Goal: Transaction & Acquisition: Register for event/course

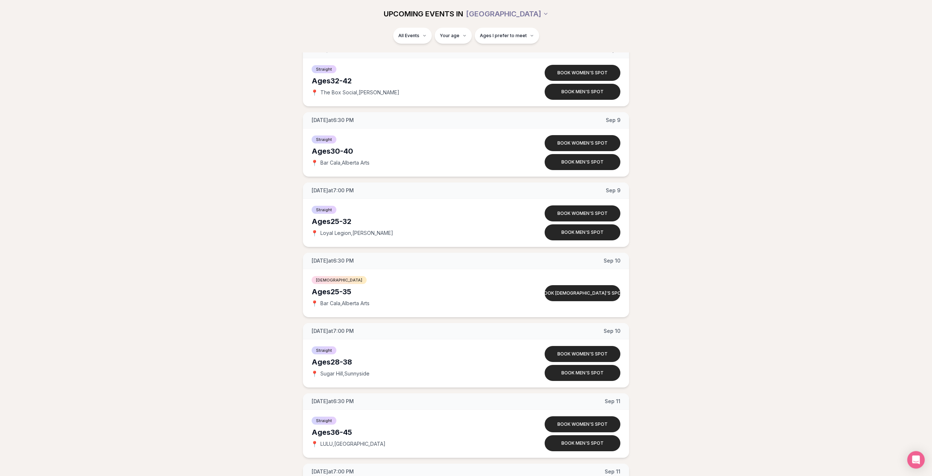
scroll to position [2079, 0]
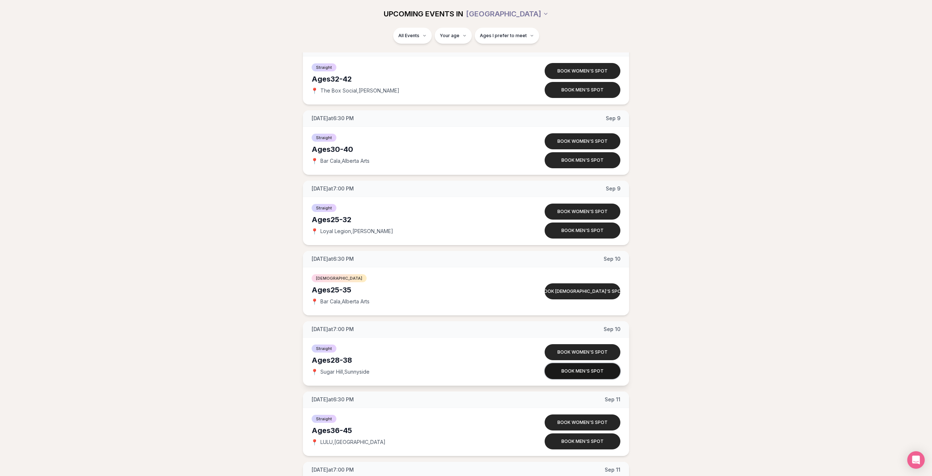
click at [571, 373] on button "Book men's spot" at bounding box center [582, 371] width 76 height 16
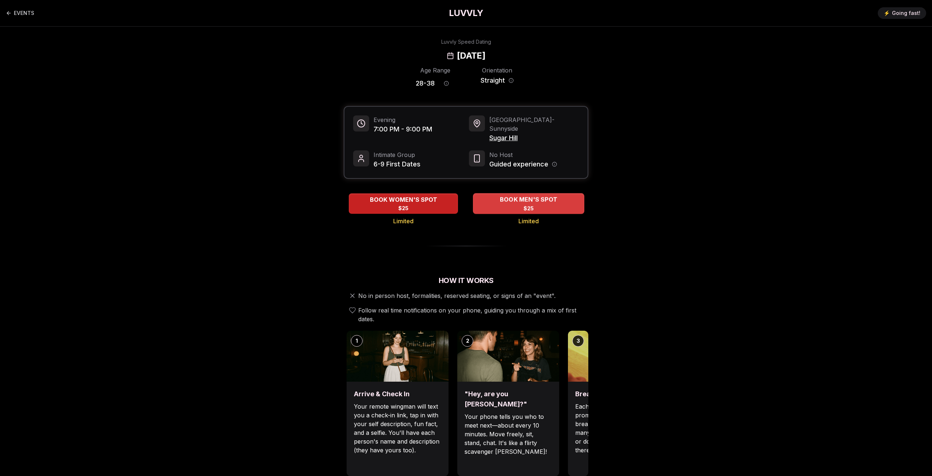
click at [506, 199] on div "BOOK MEN'S SPOT $25" at bounding box center [528, 203] width 111 height 20
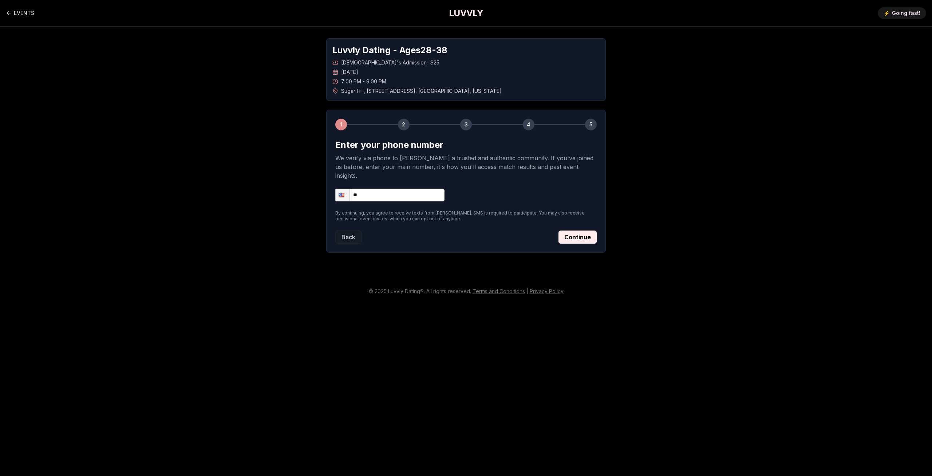
click at [377, 189] on input "**" at bounding box center [389, 195] width 109 height 13
type input "**********"
click at [588, 232] on button "Continue" at bounding box center [577, 236] width 38 height 13
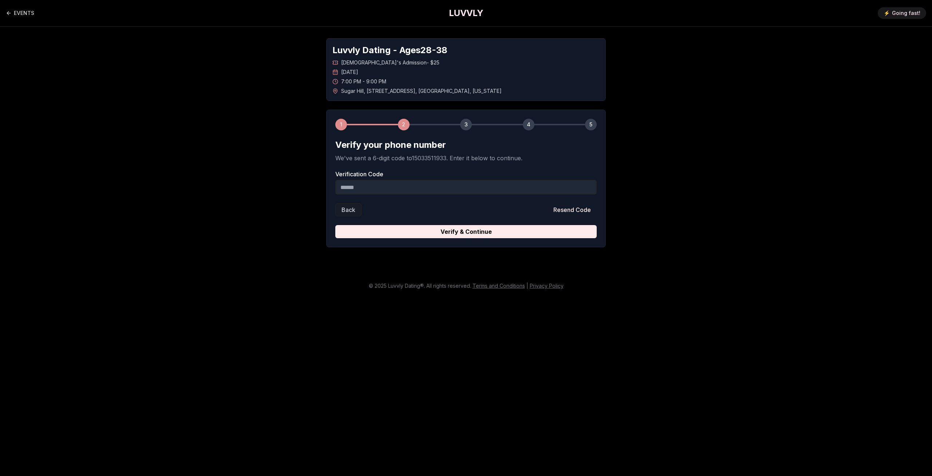
click at [413, 188] on input "Verification Code" at bounding box center [465, 187] width 261 height 15
type input "******"
click at [506, 235] on button "Verify & Continue" at bounding box center [465, 231] width 261 height 13
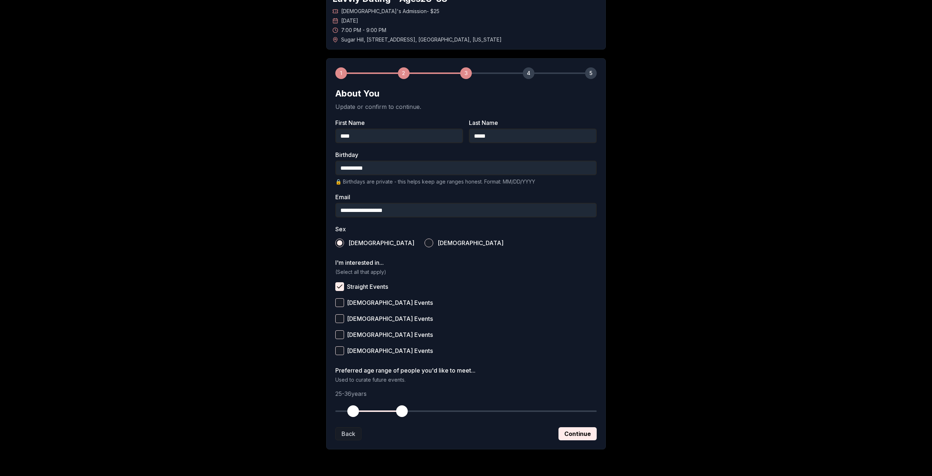
scroll to position [73, 0]
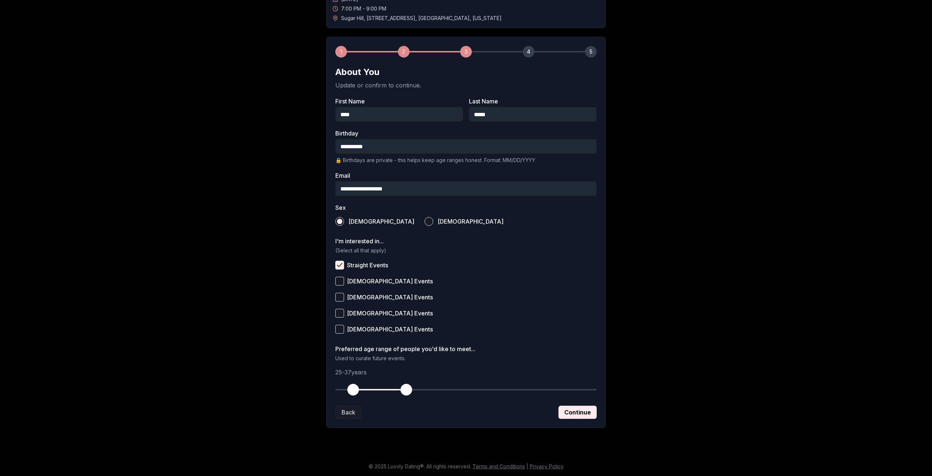
drag, startPoint x: 403, startPoint y: 395, endPoint x: 406, endPoint y: 393, distance: 4.2
click at [406, 393] on span "button" at bounding box center [406, 390] width 12 height 12
click at [403, 388] on span "button" at bounding box center [402, 390] width 12 height 12
click at [355, 385] on span "button" at bounding box center [353, 390] width 12 height 12
click at [355, 386] on span "button" at bounding box center [358, 390] width 12 height 12
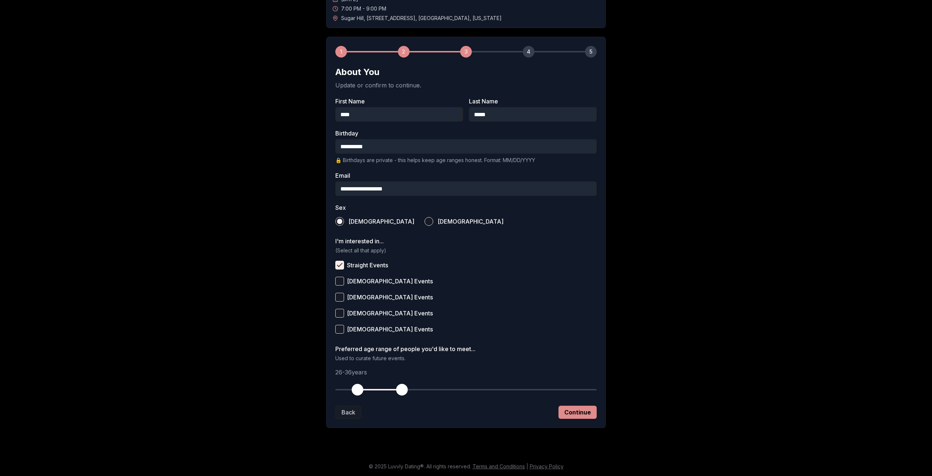
click at [579, 410] on button "Continue" at bounding box center [577, 411] width 38 height 13
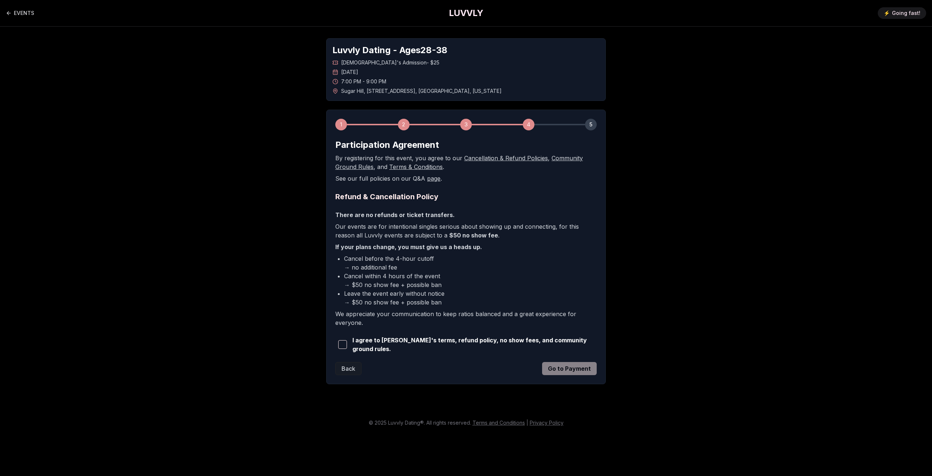
click at [337, 341] on button "button" at bounding box center [342, 344] width 14 height 16
click at [599, 371] on div "1 2 3 4 5 Participation Agreement By registering for this event, you agree to o…" at bounding box center [465, 247] width 279 height 274
click at [586, 370] on button "Go to Payment" at bounding box center [569, 368] width 55 height 13
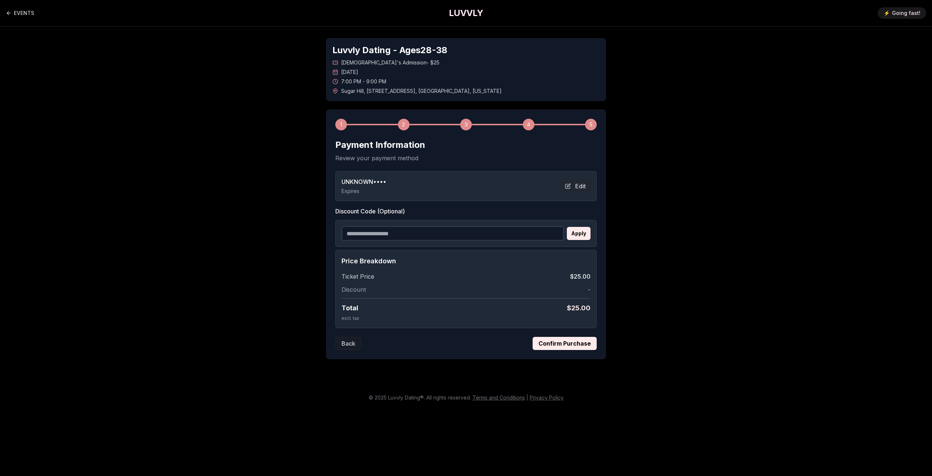
click at [487, 181] on div "UNKNOWN •••• Expires Edit" at bounding box center [465, 185] width 249 height 17
click at [352, 347] on button "Back" at bounding box center [348, 343] width 26 height 13
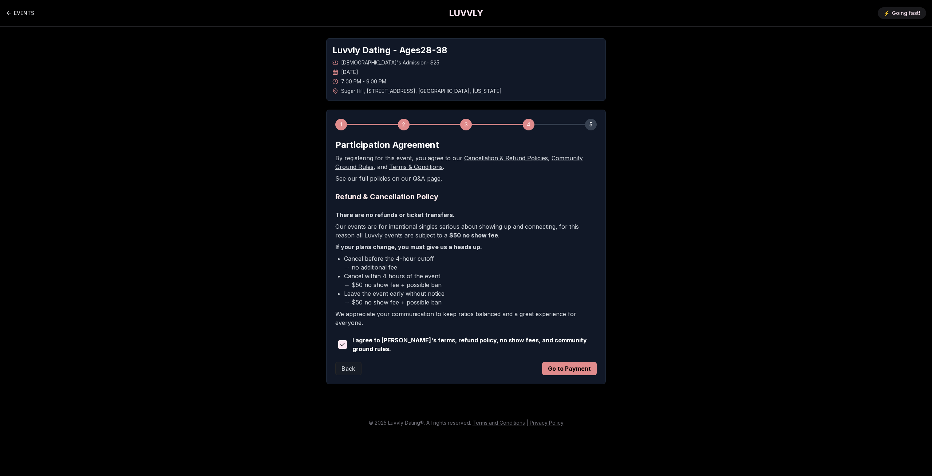
click at [562, 366] on button "Go to Payment" at bounding box center [569, 368] width 55 height 13
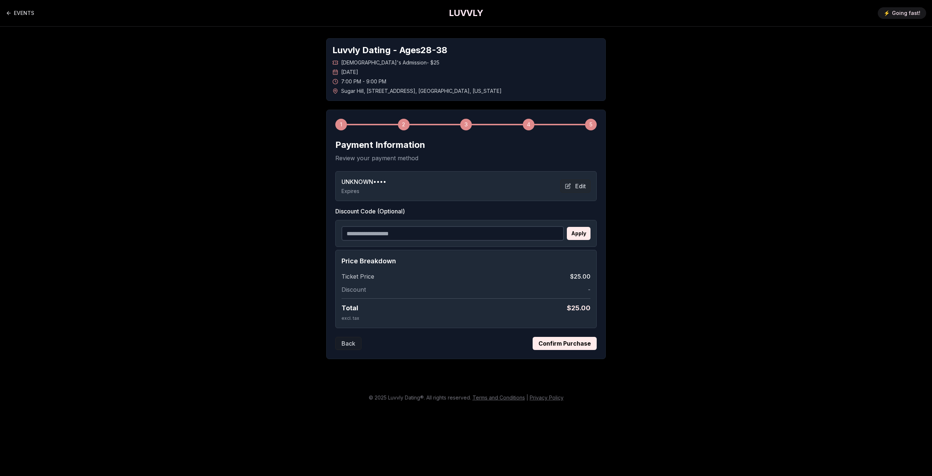
click at [567, 349] on button "Confirm Purchase" at bounding box center [564, 343] width 64 height 13
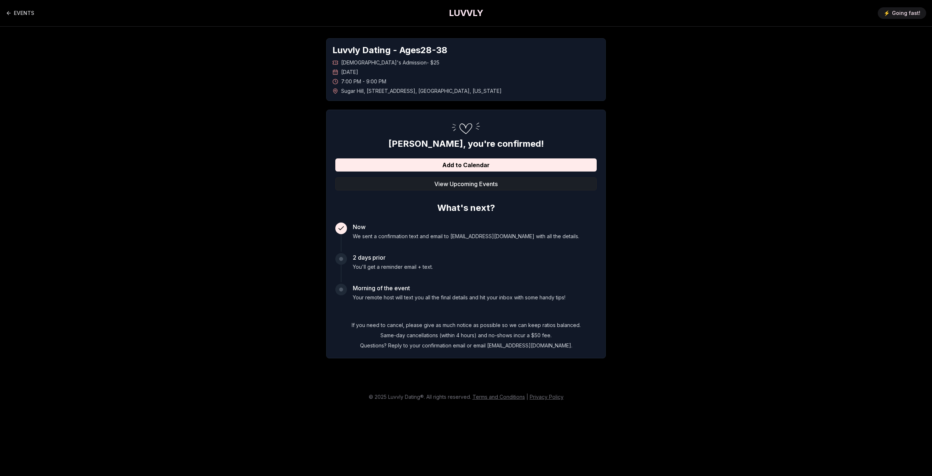
click at [499, 182] on button "View Upcoming Events" at bounding box center [465, 183] width 261 height 13
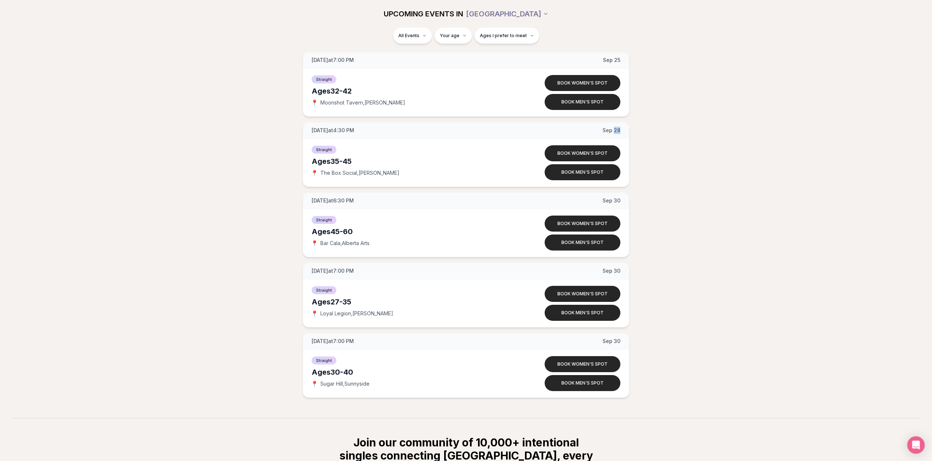
scroll to position [3553, 0]
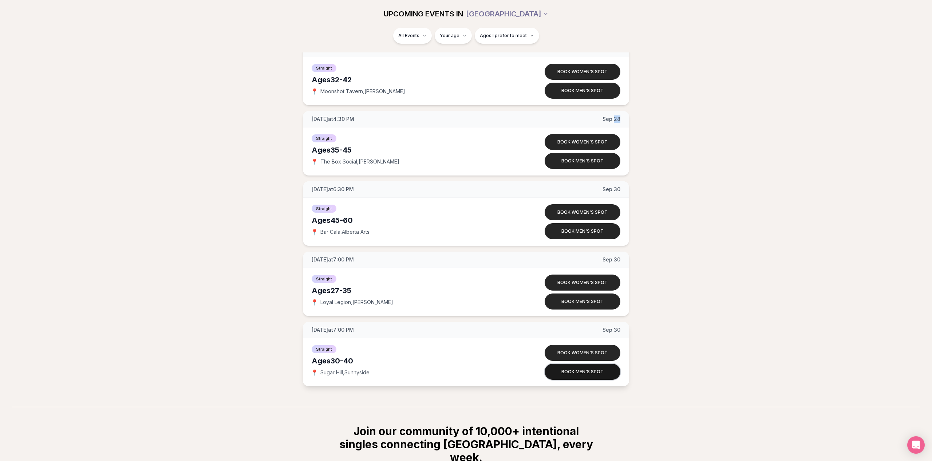
click at [600, 377] on button "Book men's spot" at bounding box center [582, 372] width 76 height 16
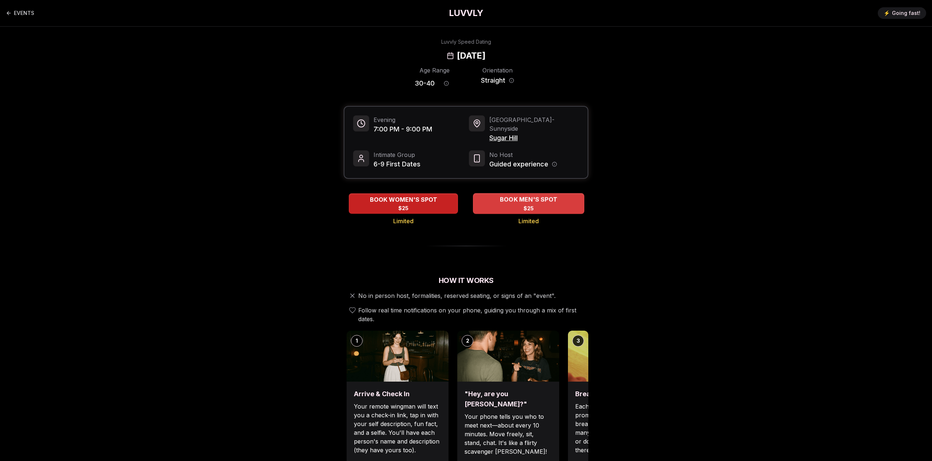
click at [563, 200] on div "BOOK MEN'S SPOT $25" at bounding box center [528, 203] width 111 height 20
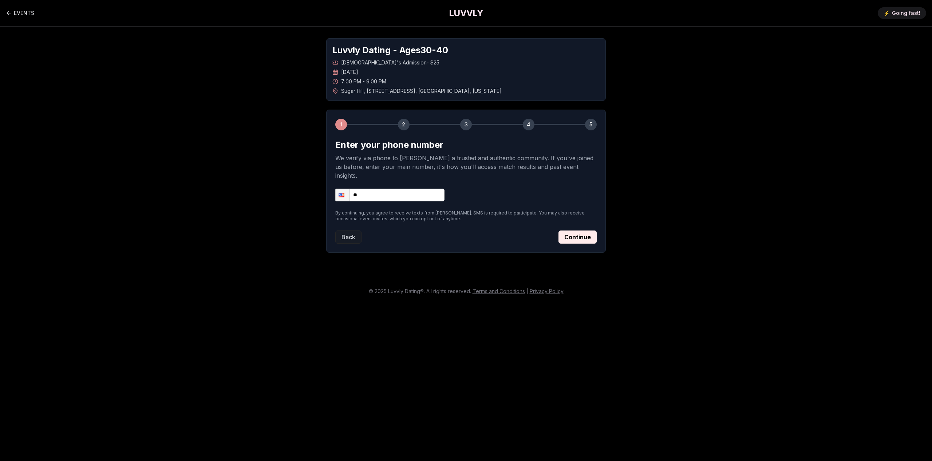
click at [401, 191] on input "**" at bounding box center [389, 195] width 109 height 13
type input "**********"
click at [593, 210] on p "By continuing, you agree to receive texts from [PERSON_NAME]. SMS is required t…" at bounding box center [465, 216] width 261 height 12
click at [590, 219] on form "**********" at bounding box center [465, 191] width 261 height 104
click at [589, 230] on button "Continue" at bounding box center [577, 236] width 38 height 13
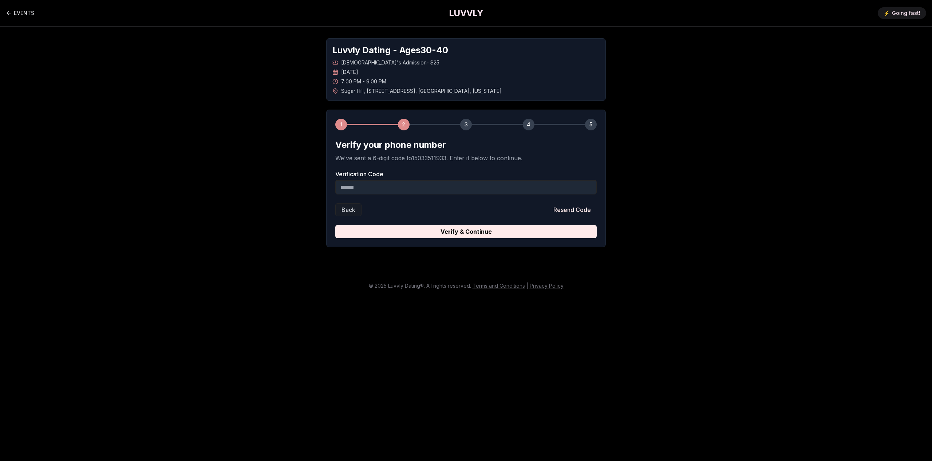
click at [392, 177] on div "Verification Code" at bounding box center [465, 182] width 261 height 23
click at [402, 185] on input "Verification Code" at bounding box center [465, 187] width 261 height 15
type input "*"
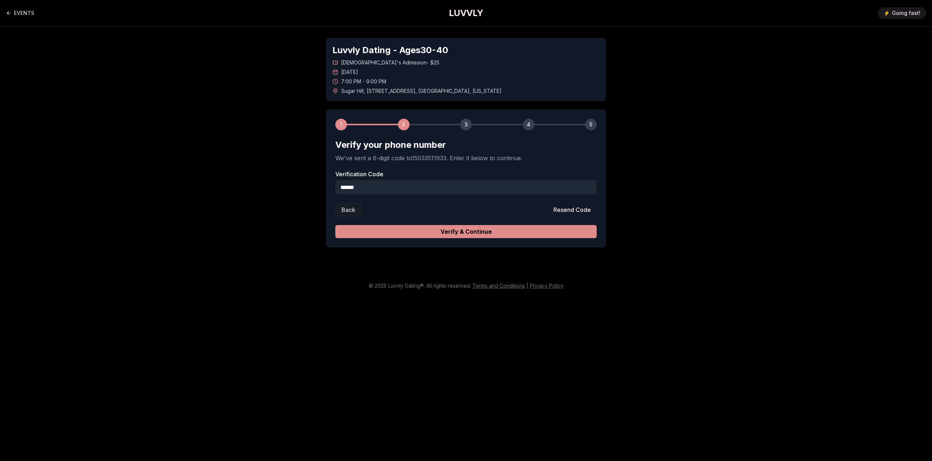
type input "******"
click at [400, 231] on button "Verify & Continue" at bounding box center [465, 231] width 261 height 13
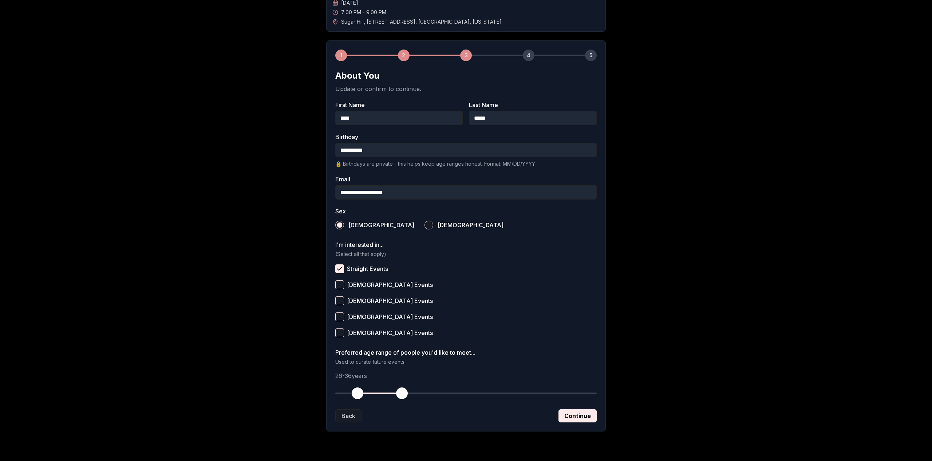
scroll to position [74, 0]
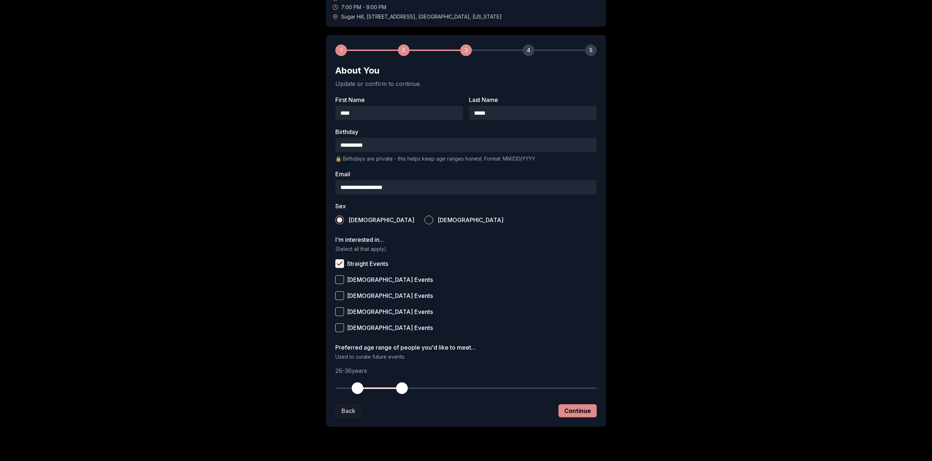
click at [578, 409] on button "Continue" at bounding box center [577, 410] width 38 height 13
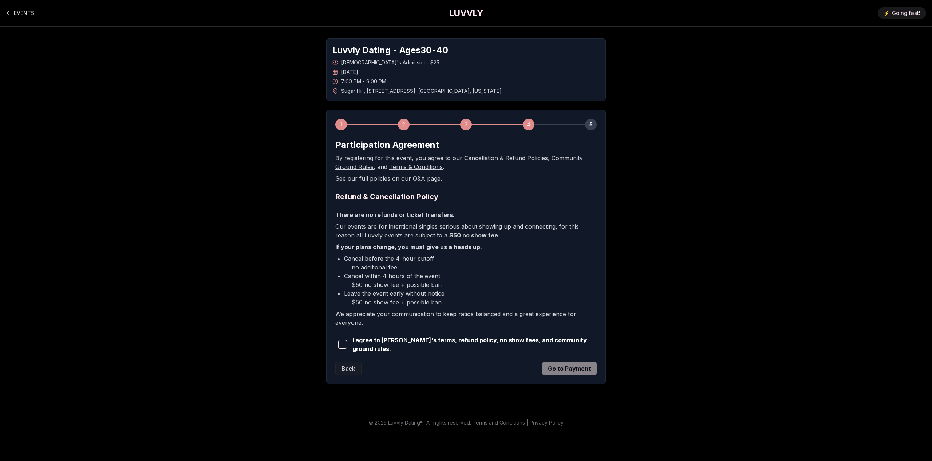
click at [344, 342] on span "button" at bounding box center [342, 344] width 9 height 9
click at [561, 372] on button "Go to Payment" at bounding box center [569, 368] width 55 height 13
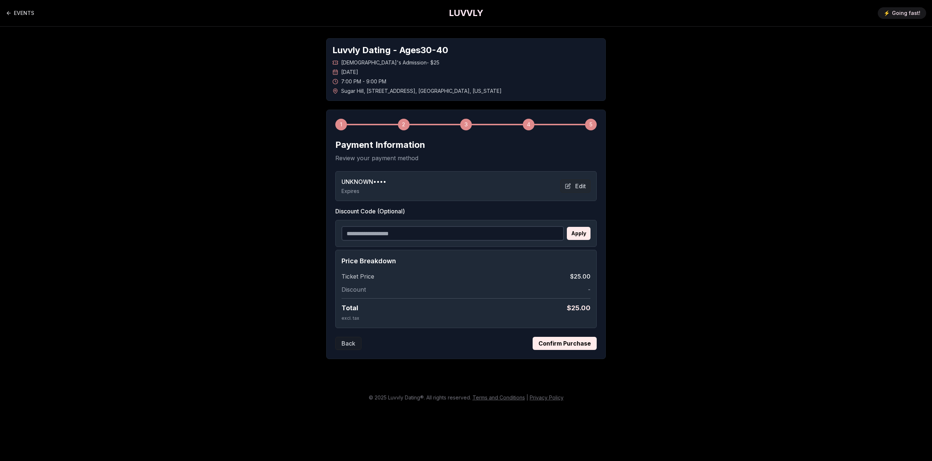
click at [575, 342] on button "Confirm Purchase" at bounding box center [564, 343] width 64 height 13
